Goal: Navigation & Orientation: Find specific page/section

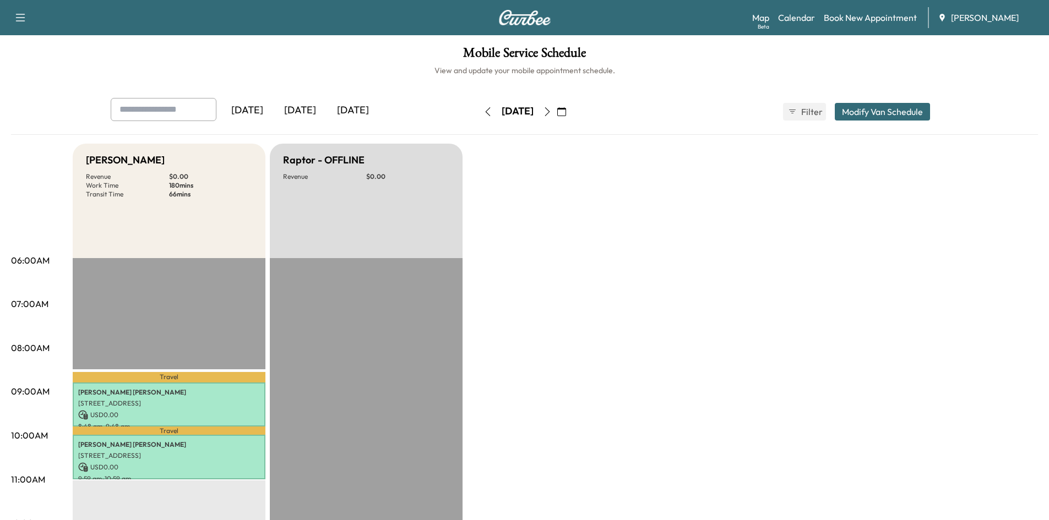
click at [552, 116] on icon "button" at bounding box center [547, 111] width 9 height 9
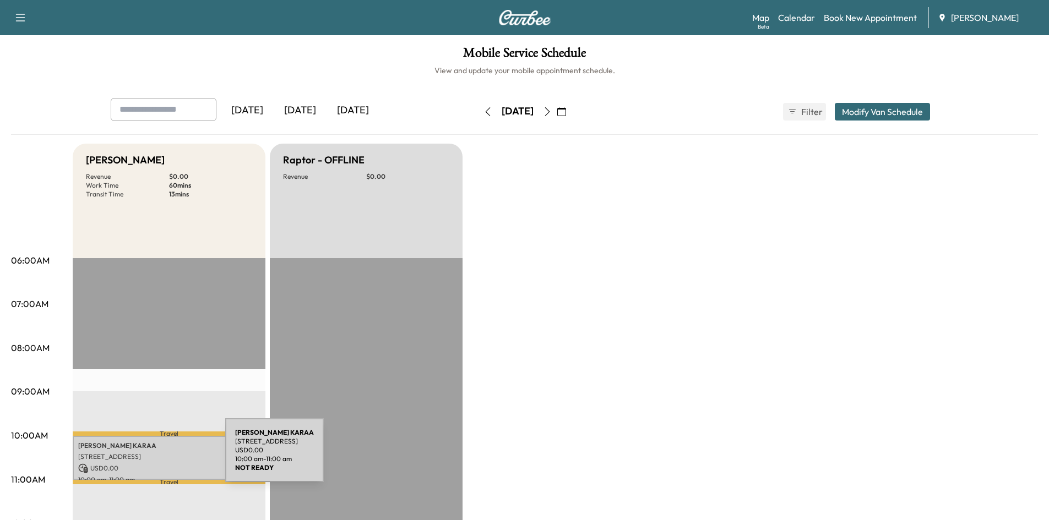
click at [143, 457] on p "[STREET_ADDRESS]" at bounding box center [169, 456] width 182 height 9
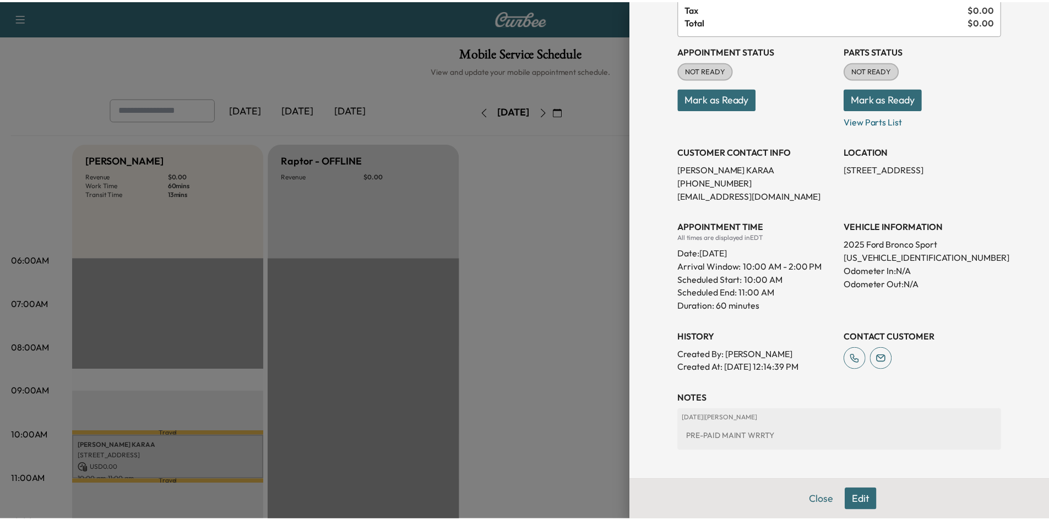
scroll to position [110, 0]
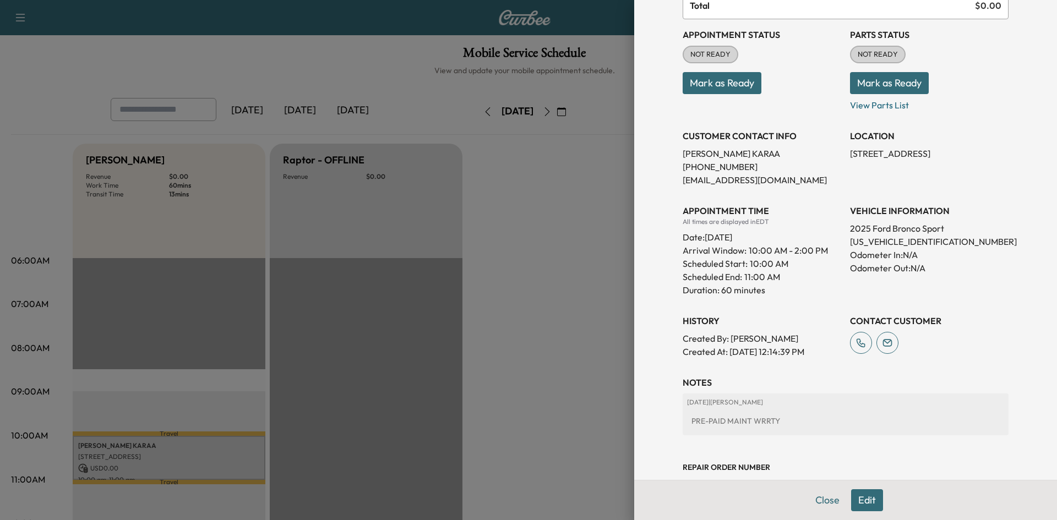
click at [548, 372] on div at bounding box center [528, 260] width 1057 height 520
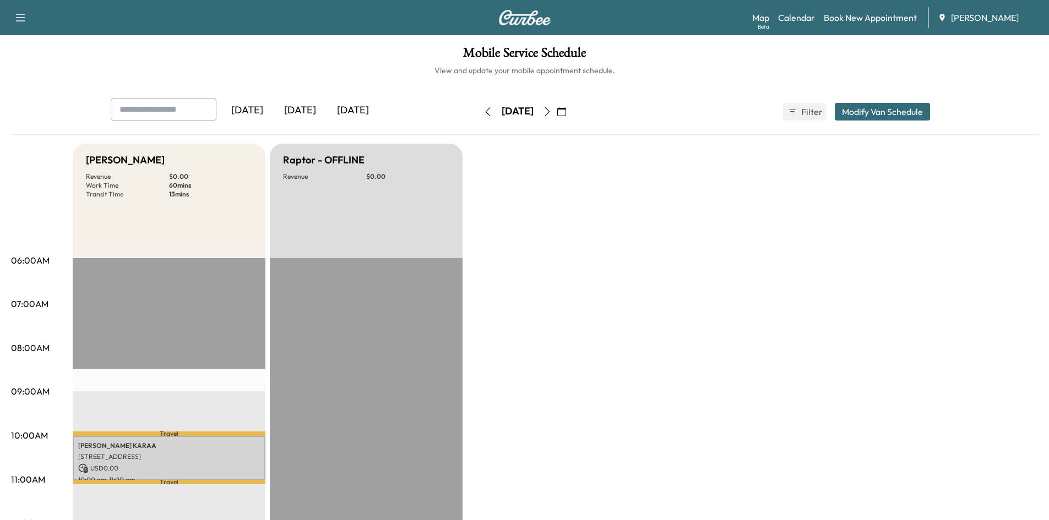
click at [552, 115] on icon "button" at bounding box center [547, 111] width 9 height 9
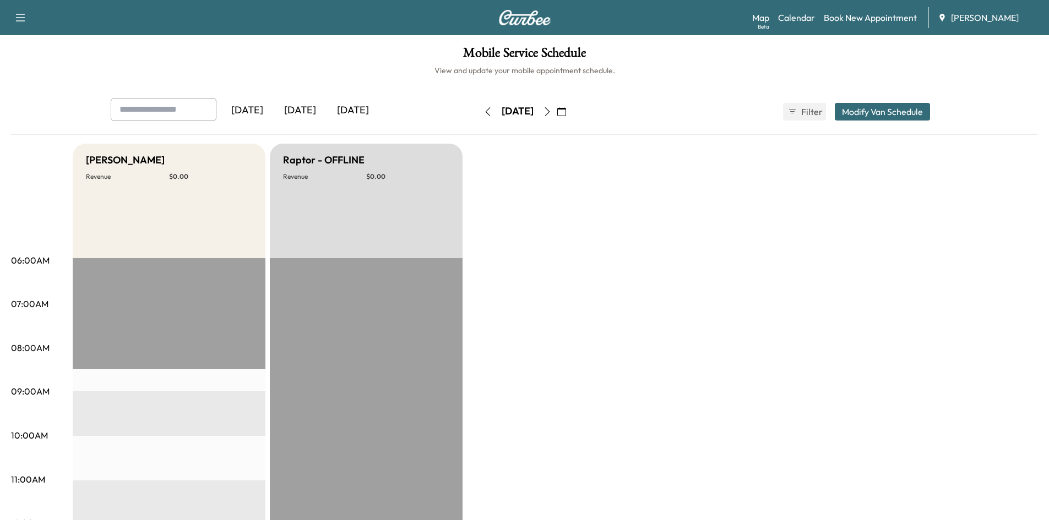
click at [556, 116] on button "button" at bounding box center [547, 112] width 19 height 18
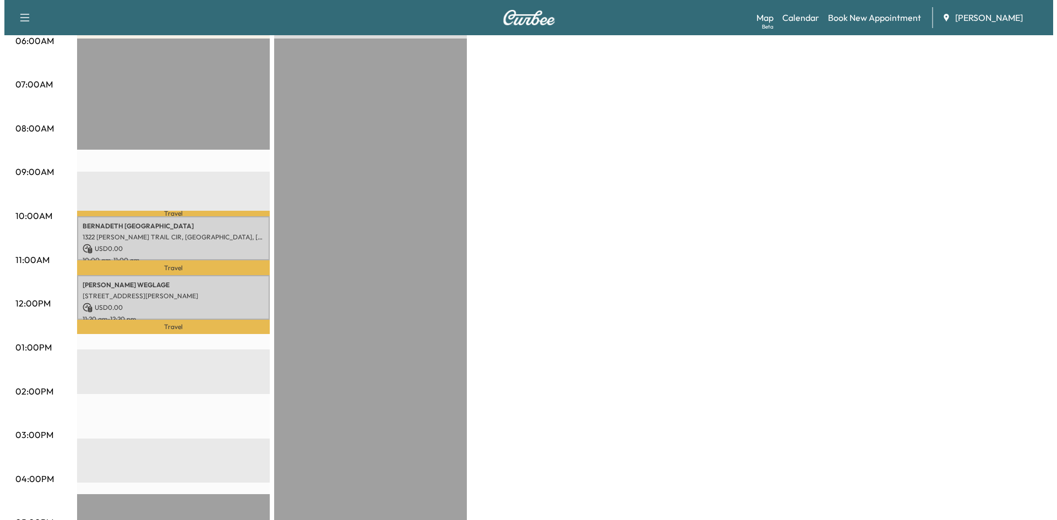
scroll to position [220, 0]
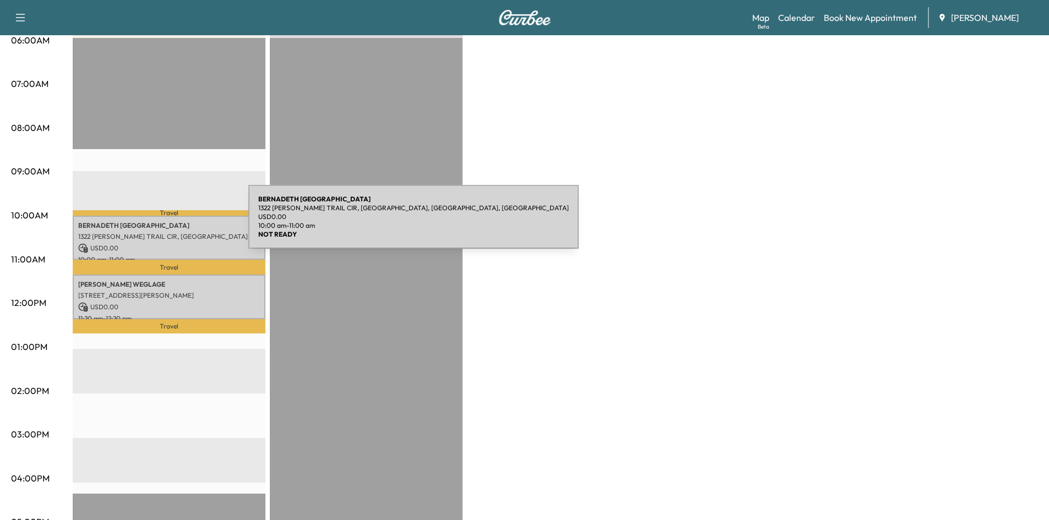
click at [166, 223] on p "BERNADETH [GEOGRAPHIC_DATA]" at bounding box center [169, 225] width 182 height 9
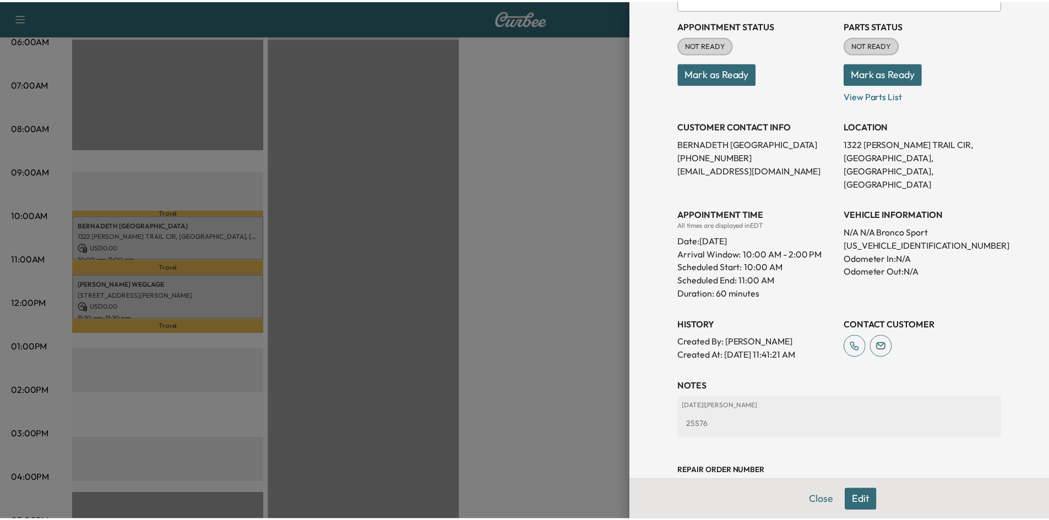
scroll to position [140, 0]
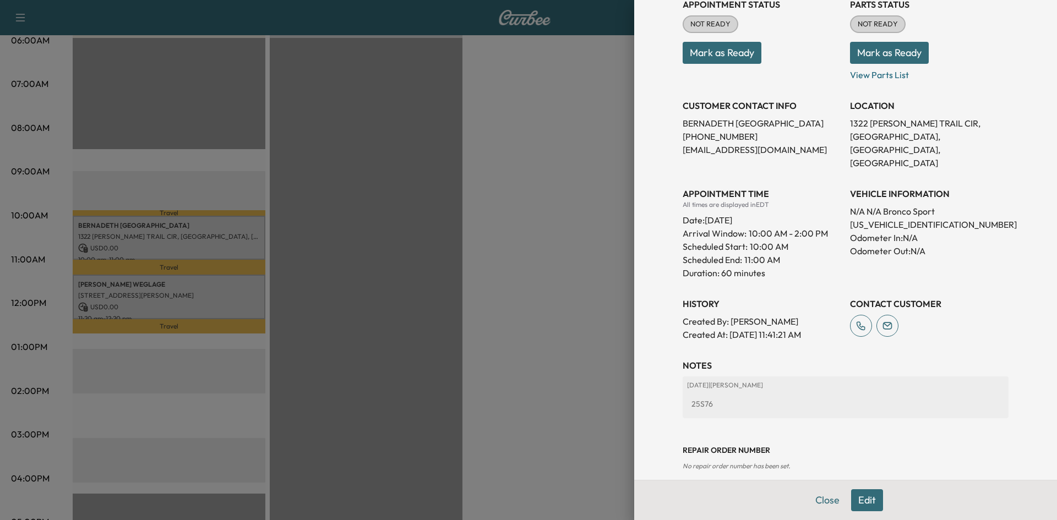
click at [484, 363] on div at bounding box center [528, 260] width 1057 height 520
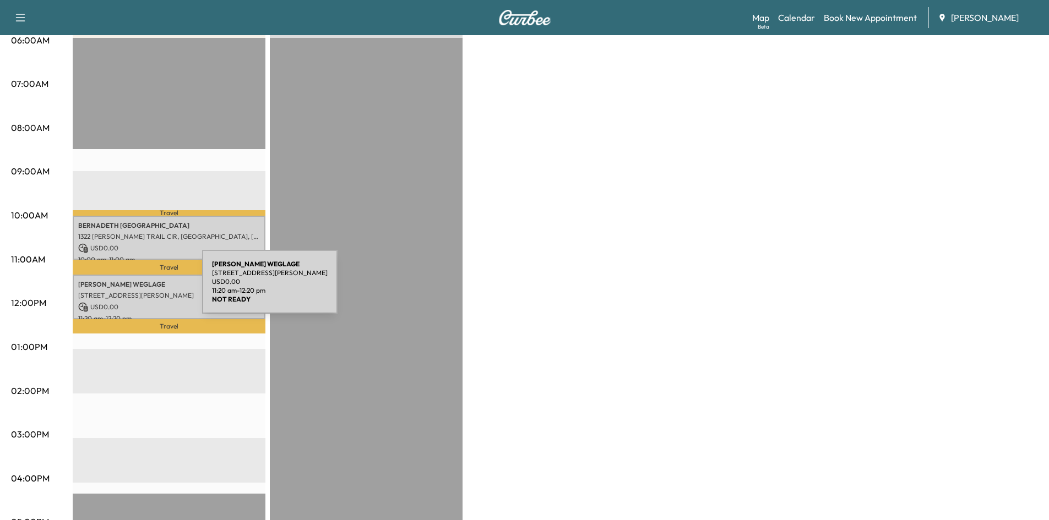
click at [122, 291] on p "[STREET_ADDRESS][PERSON_NAME]" at bounding box center [169, 295] width 182 height 9
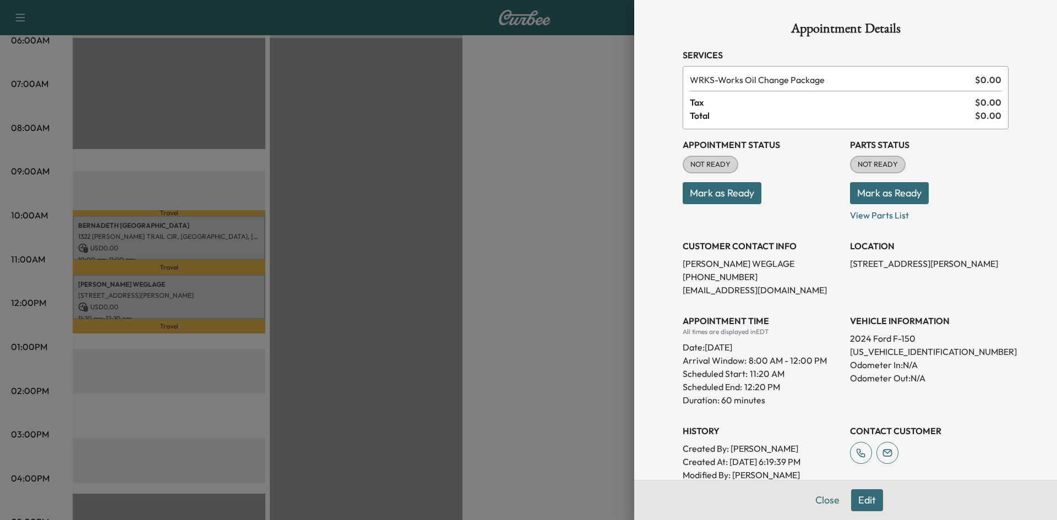
click at [509, 348] on div at bounding box center [528, 260] width 1057 height 520
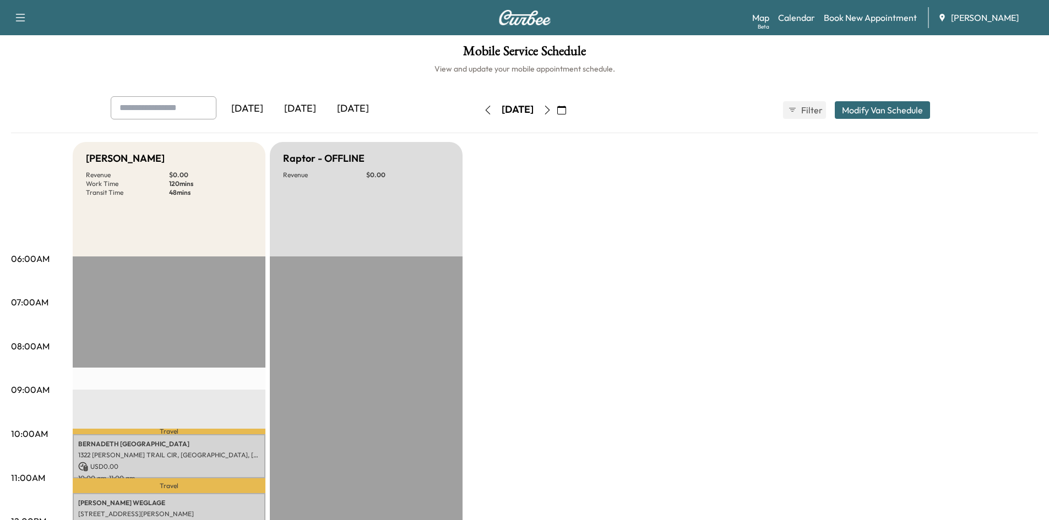
scroll to position [0, 0]
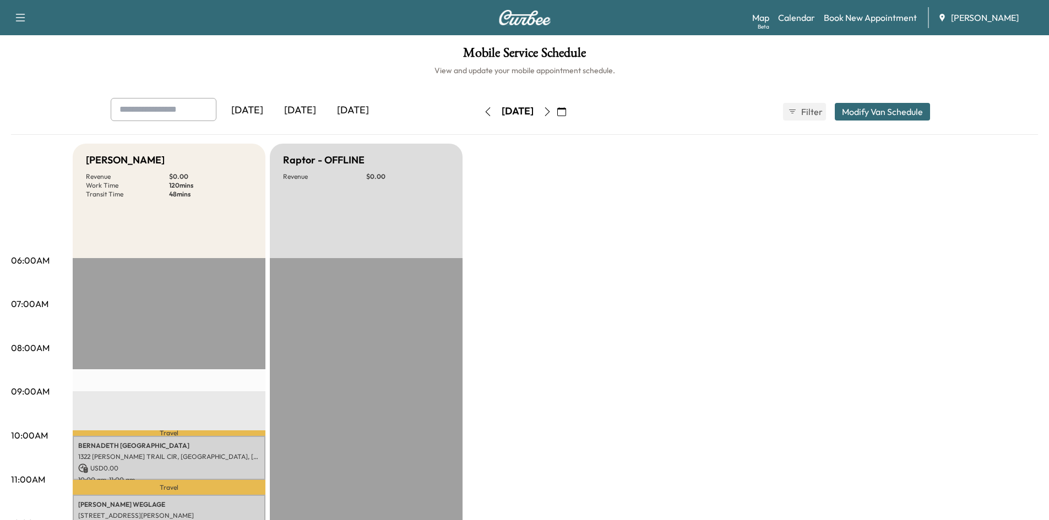
click at [552, 113] on icon "button" at bounding box center [547, 111] width 9 height 9
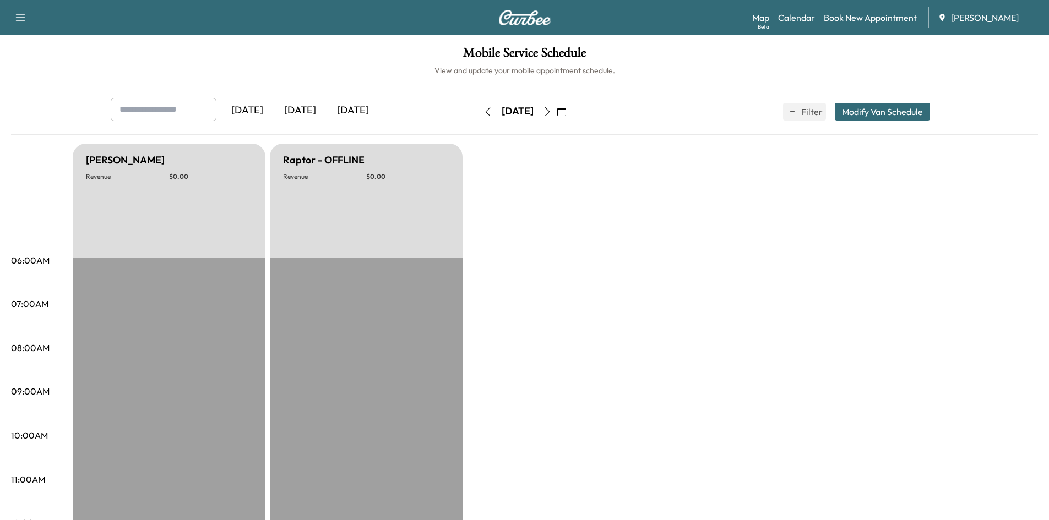
click at [549, 116] on icon "button" at bounding box center [546, 111] width 5 height 9
click at [552, 116] on icon "button" at bounding box center [547, 111] width 9 height 9
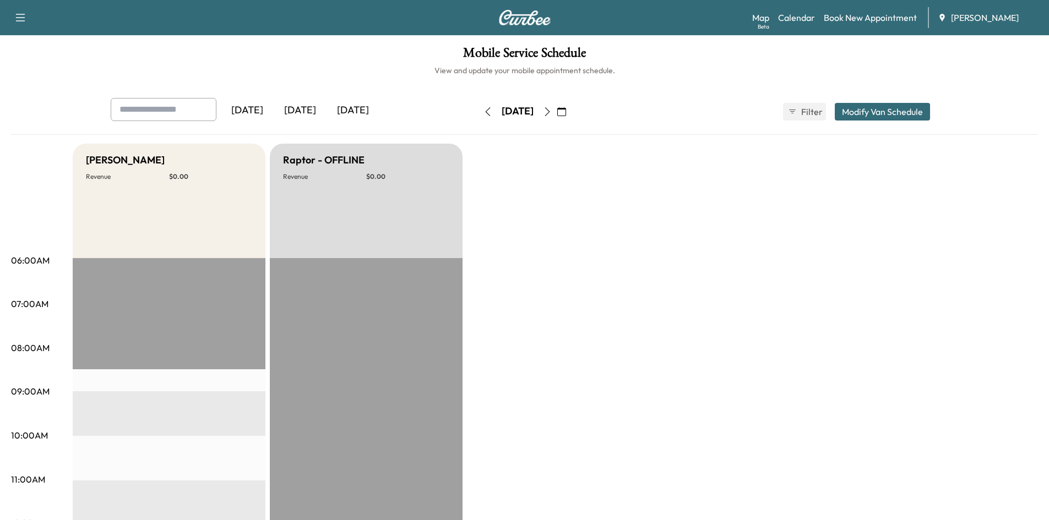
click at [552, 114] on icon "button" at bounding box center [547, 111] width 9 height 9
click at [556, 117] on button "button" at bounding box center [547, 112] width 19 height 18
click at [556, 118] on button "button" at bounding box center [547, 112] width 19 height 18
click at [552, 115] on icon "button" at bounding box center [547, 111] width 9 height 9
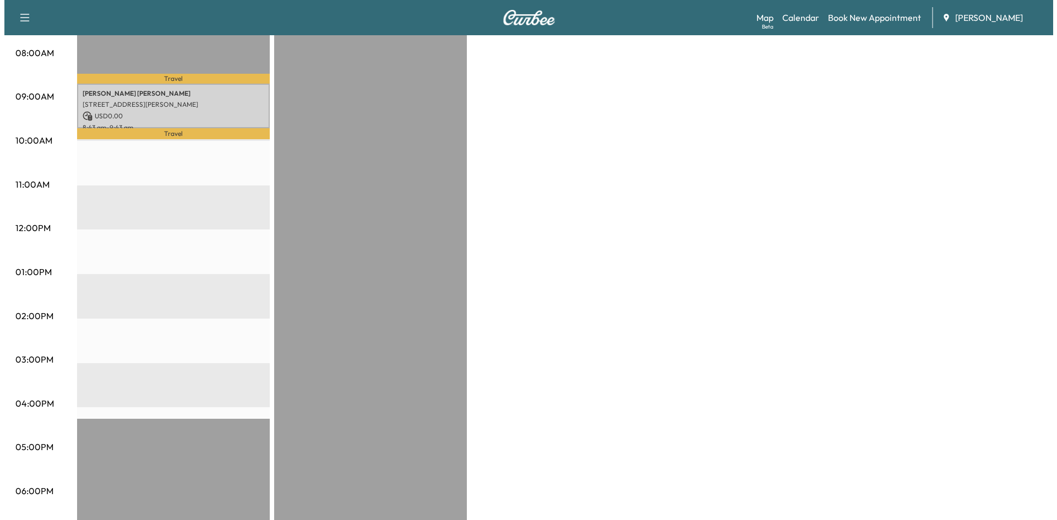
scroll to position [330, 0]
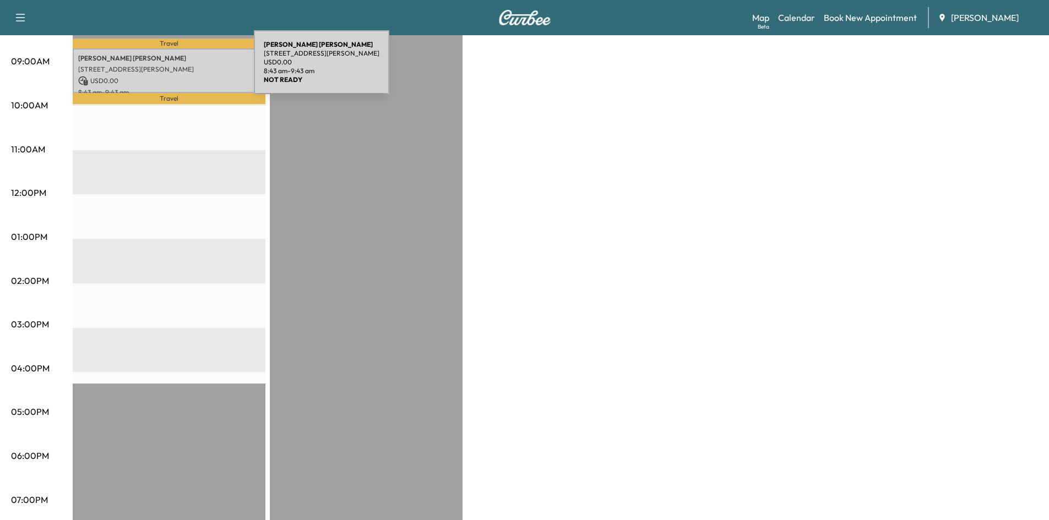
click at [172, 69] on p "[STREET_ADDRESS][PERSON_NAME]" at bounding box center [169, 69] width 182 height 9
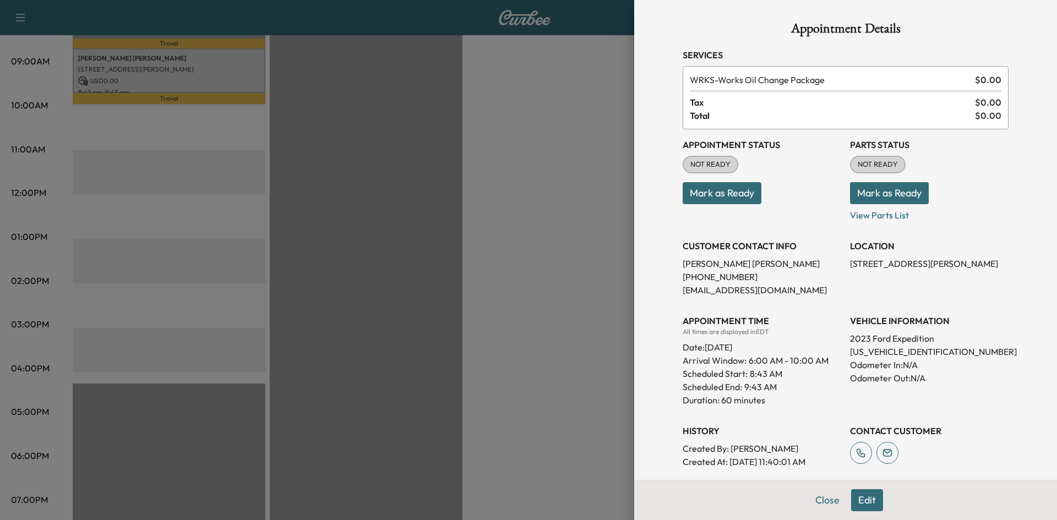
click at [876, 354] on p "[US_VEHICLE_IDENTIFICATION_NUMBER]" at bounding box center [929, 351] width 159 height 13
copy p "[US_VEHICLE_IDENTIFICATION_NUMBER]"
